Goal: Information Seeking & Learning: Understand process/instructions

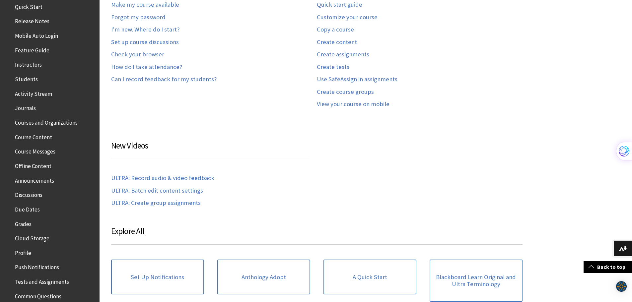
scroll to position [90, 0]
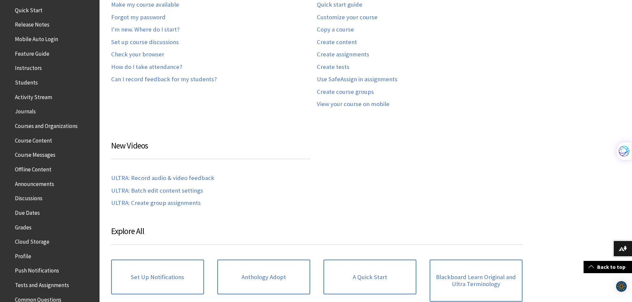
click at [36, 140] on span "Course Content" at bounding box center [33, 139] width 37 height 9
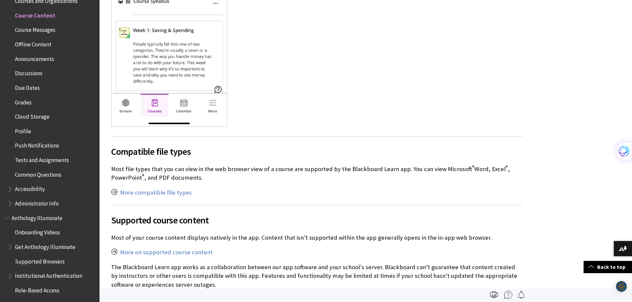
scroll to position [298, 0]
